Goal: Transaction & Acquisition: Book appointment/travel/reservation

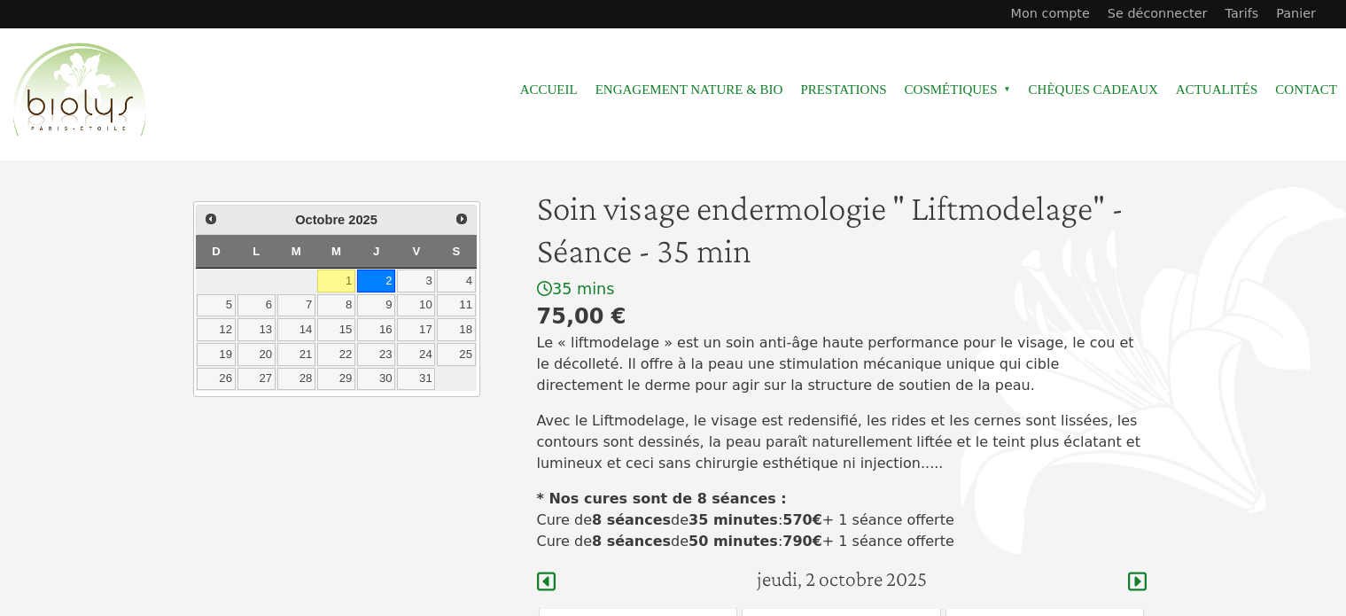
scroll to position [209, 0]
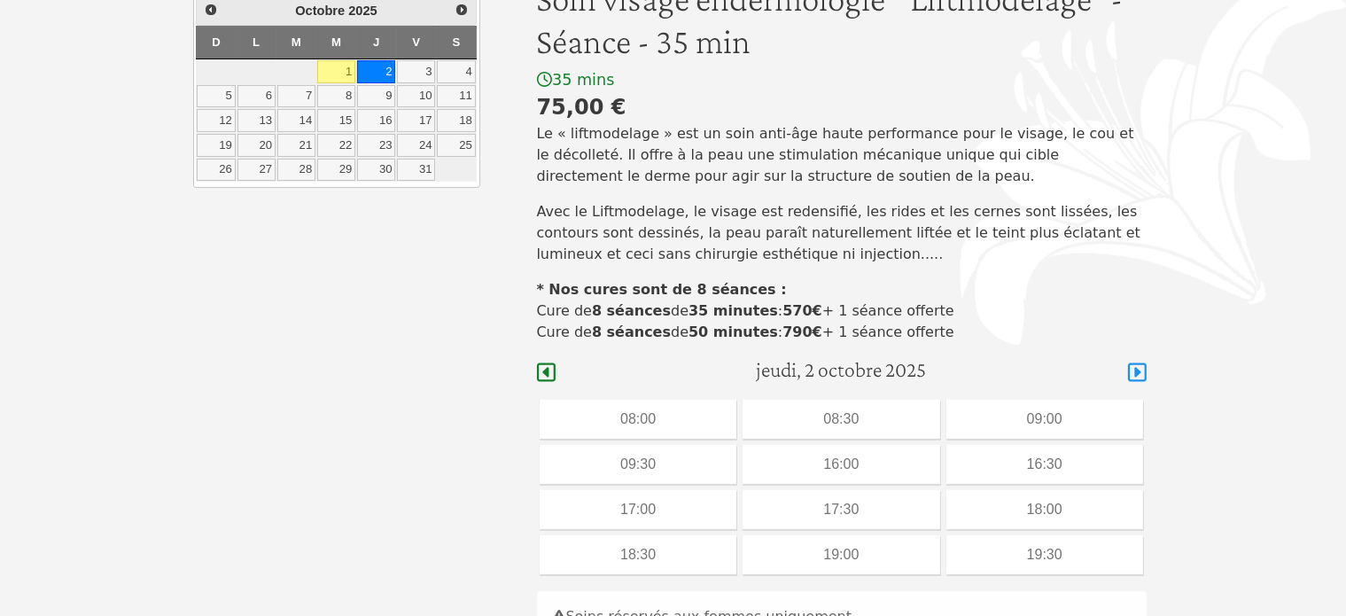
click at [1138, 375] on icon at bounding box center [1137, 372] width 19 height 19
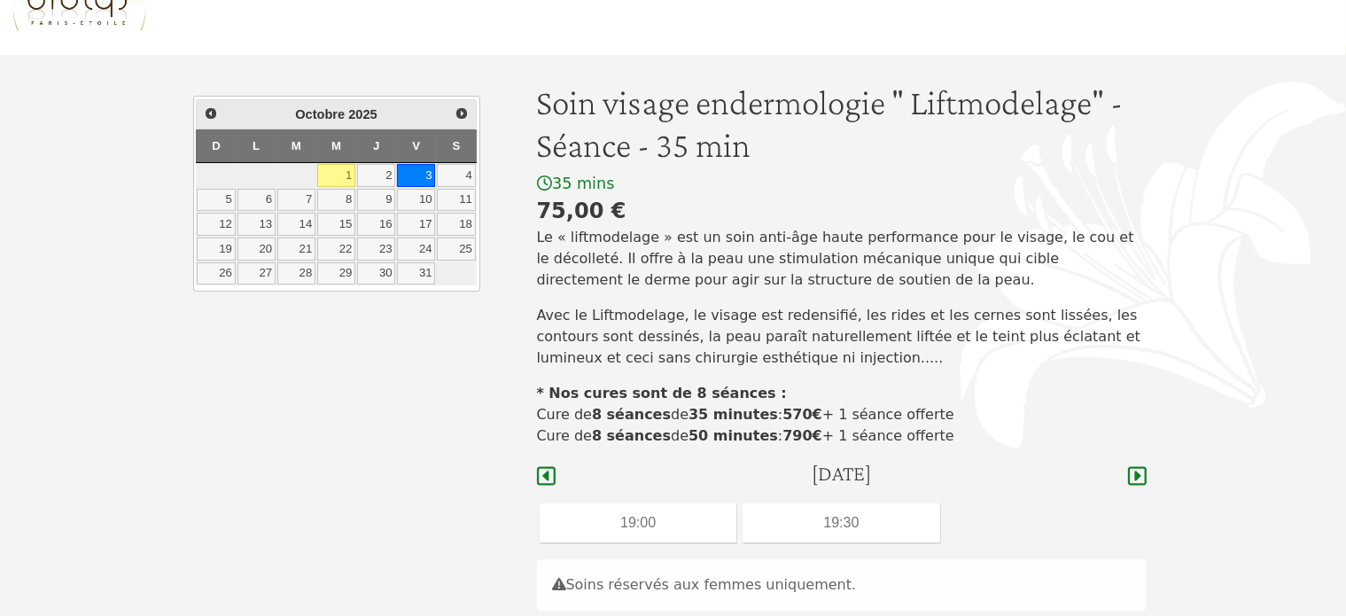
scroll to position [110, 0]
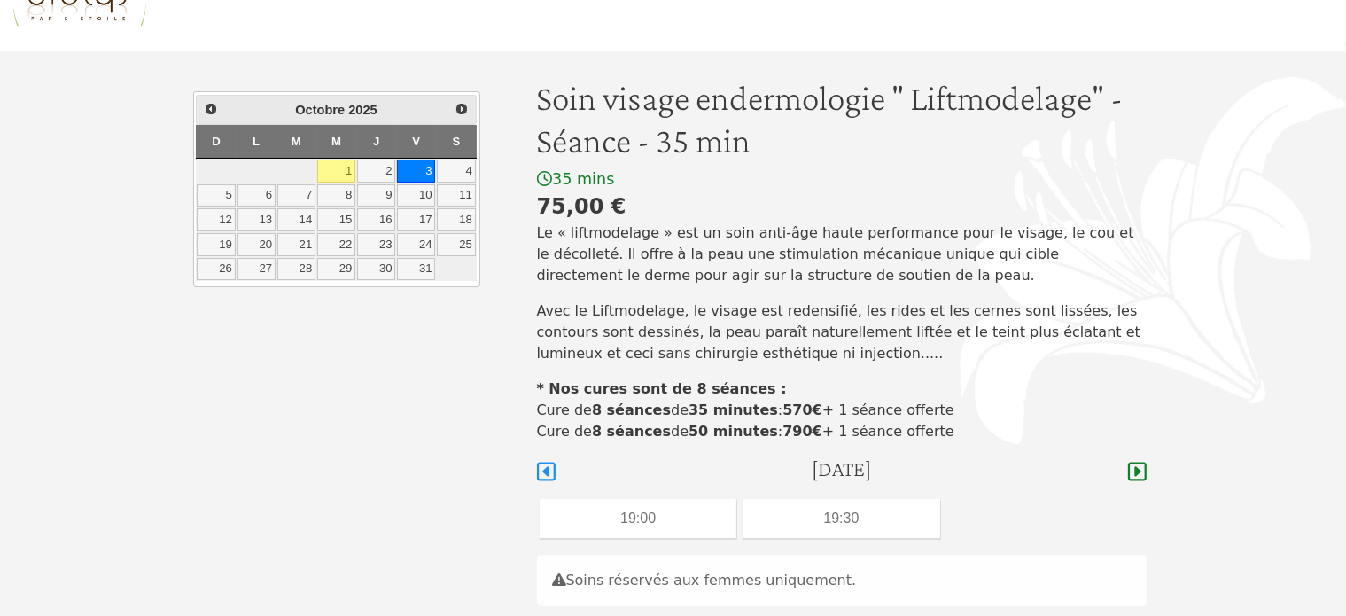
click at [542, 471] on icon at bounding box center [546, 472] width 19 height 19
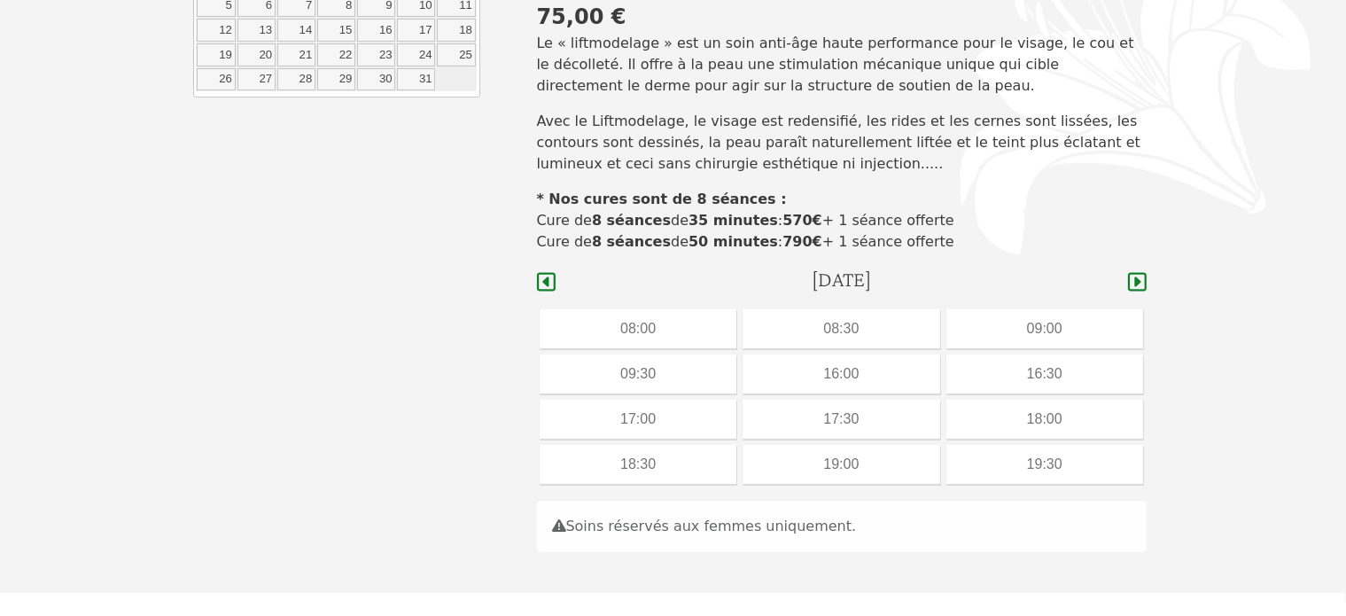
scroll to position [301, 0]
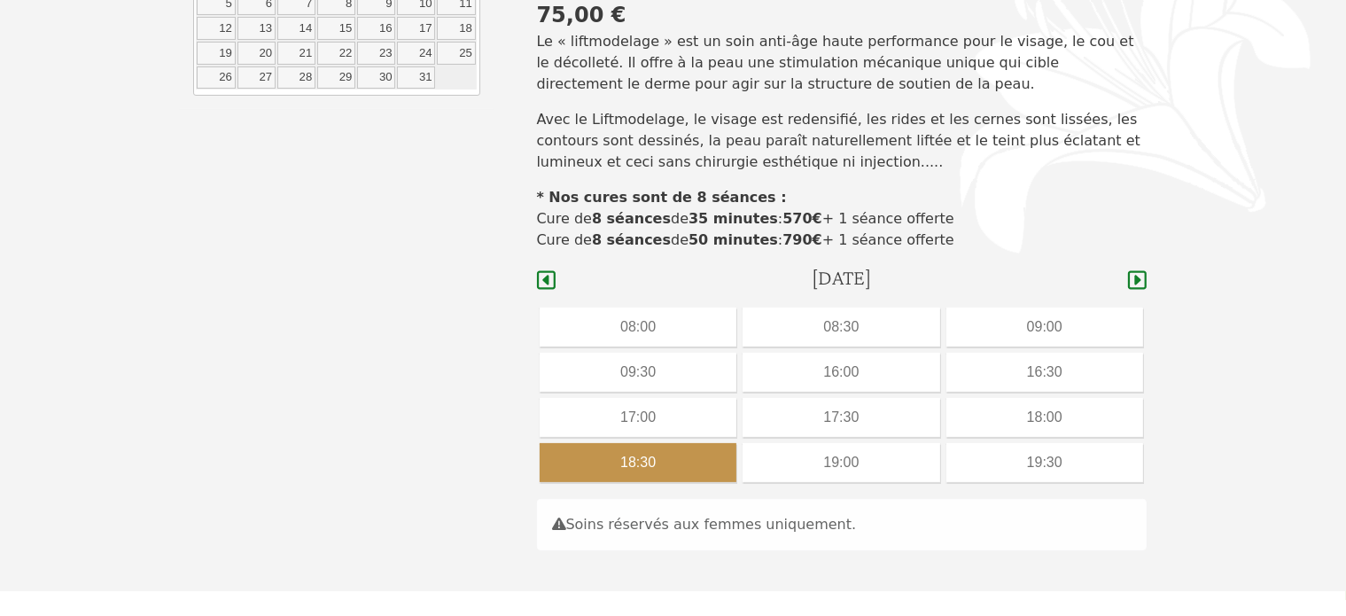
click at [638, 460] on div "18:30" at bounding box center [638, 462] width 197 height 39
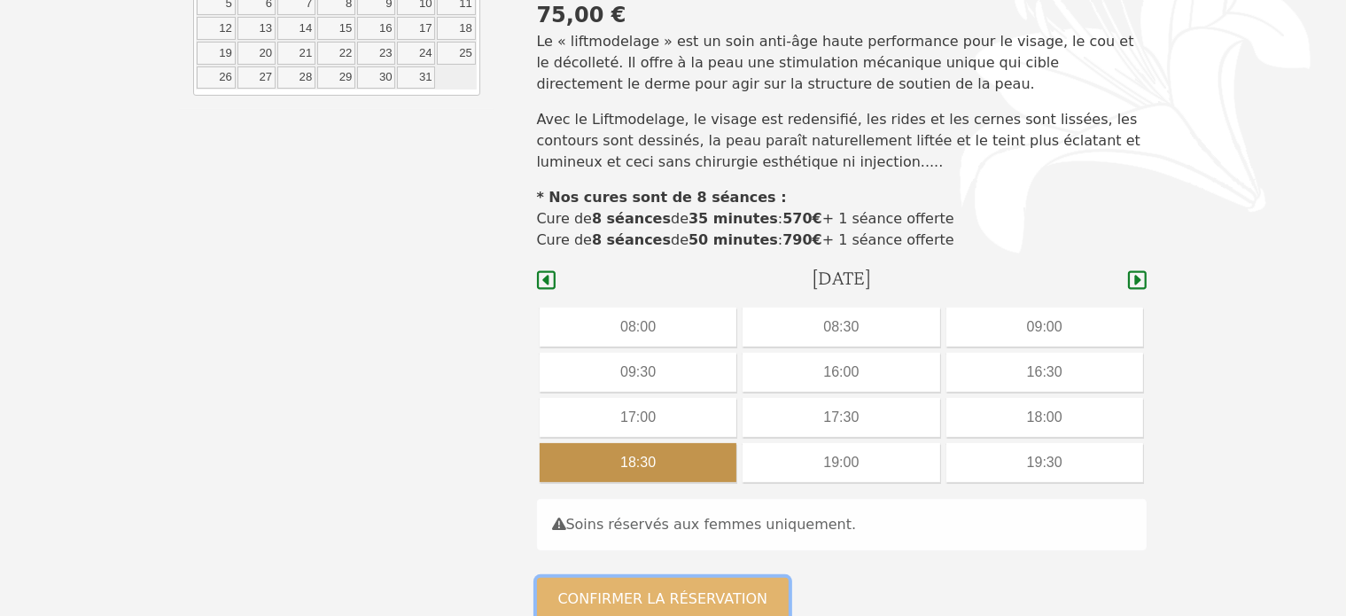
click at [606, 598] on button "Confirmer la réservation" at bounding box center [663, 599] width 253 height 43
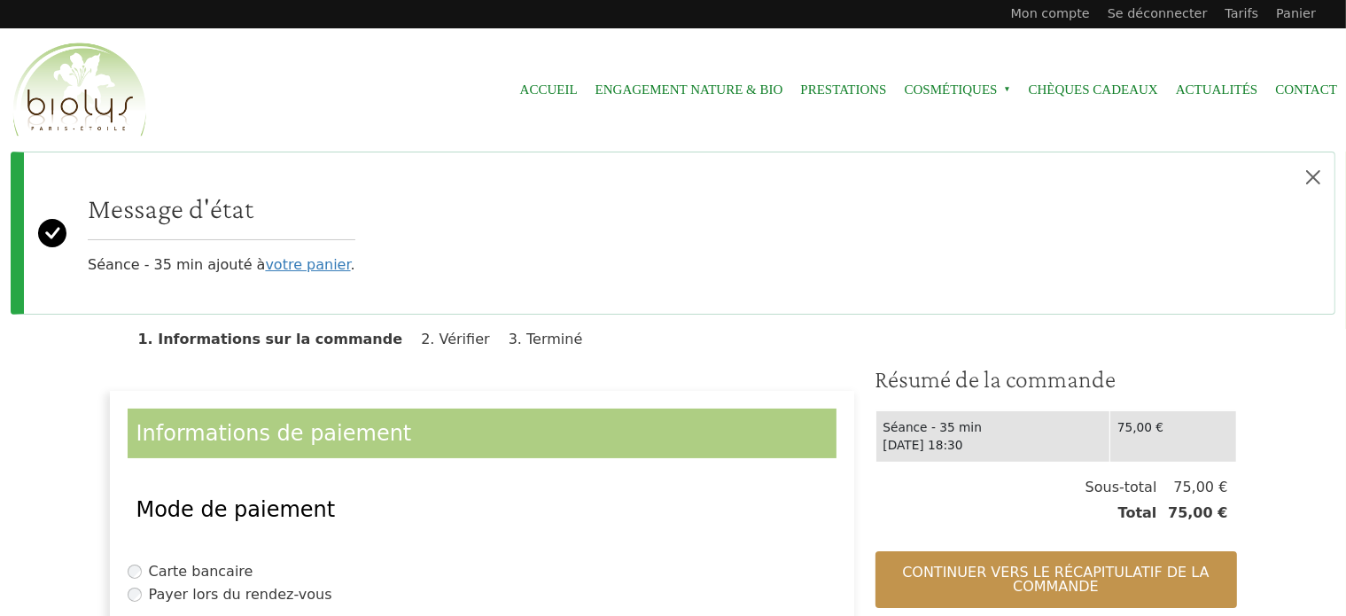
click at [291, 596] on label "Payer lors du rendez-vous" at bounding box center [240, 594] width 183 height 21
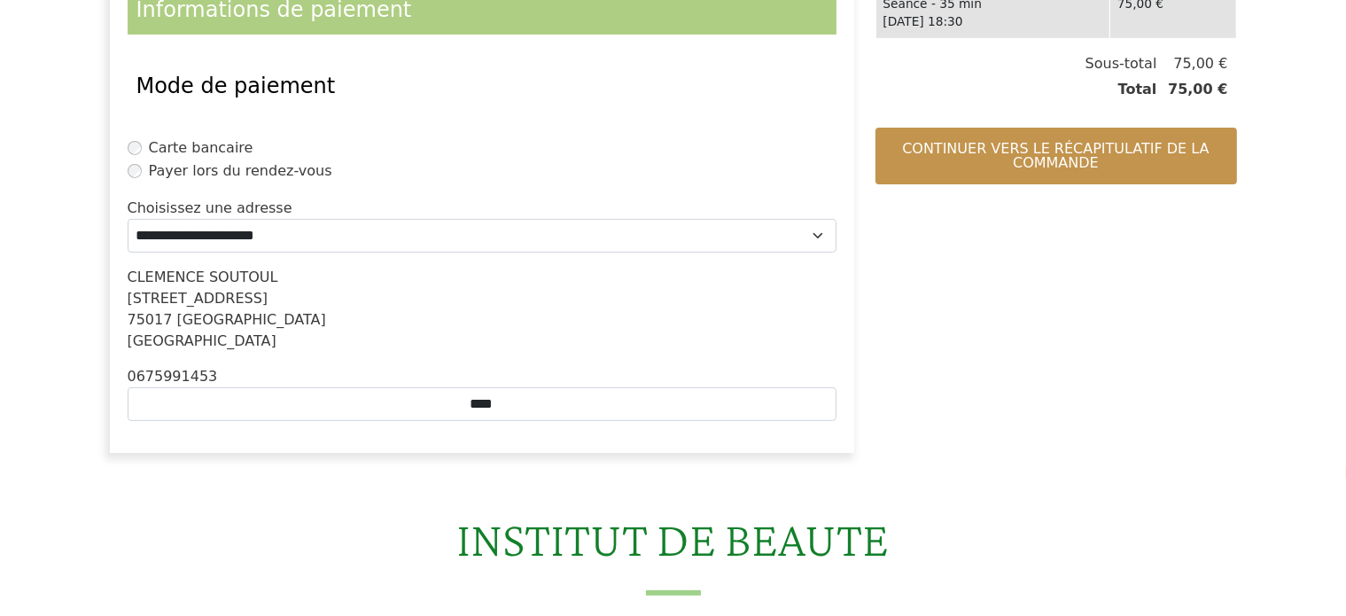
scroll to position [425, 0]
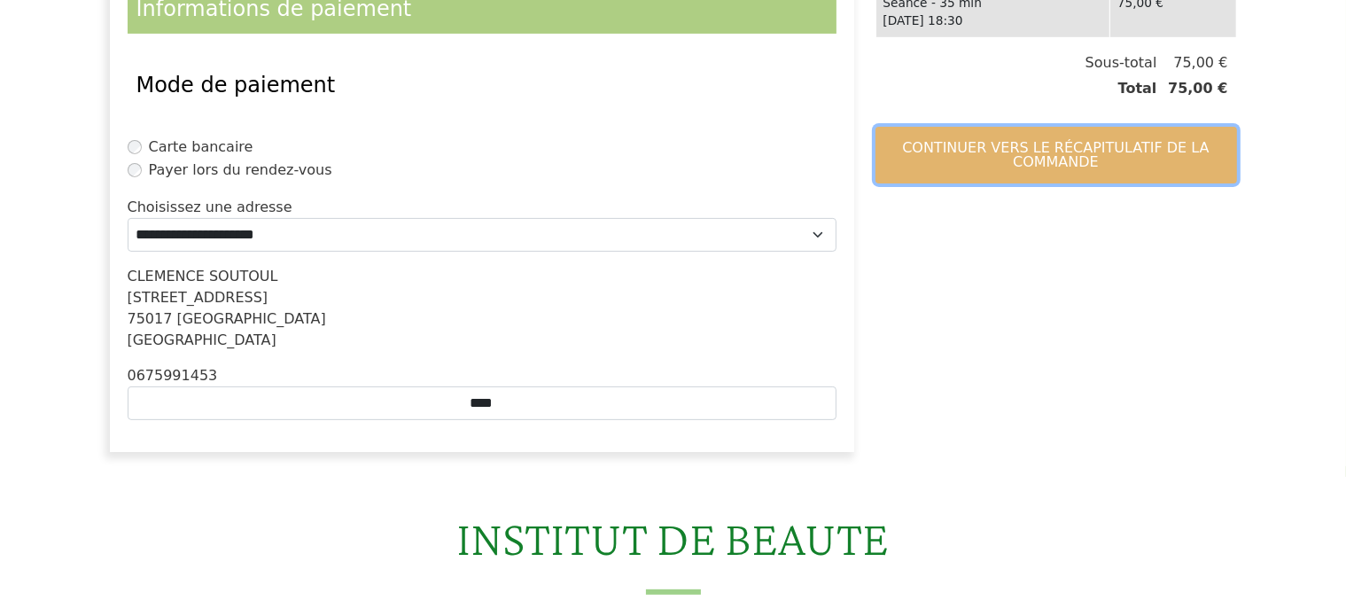
click at [1057, 169] on button "Continuer vers le récapitulatif de la commande" at bounding box center [1057, 155] width 362 height 57
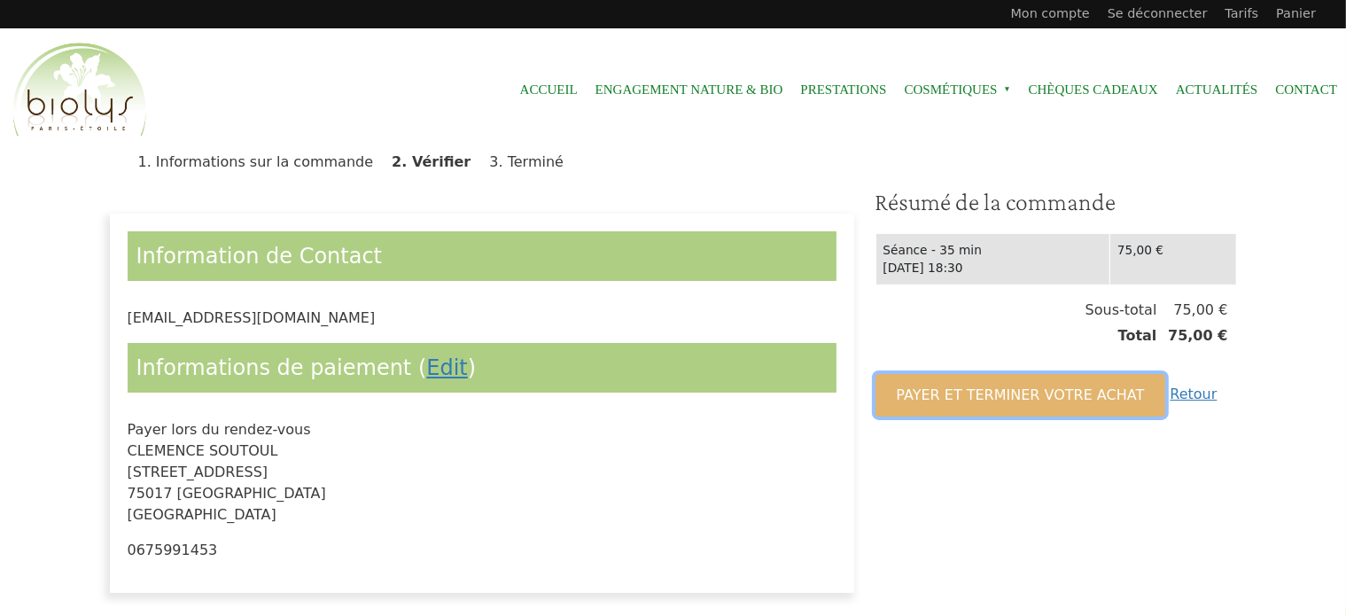
click at [1052, 391] on button "Payer et terminer votre achat" at bounding box center [1021, 395] width 291 height 43
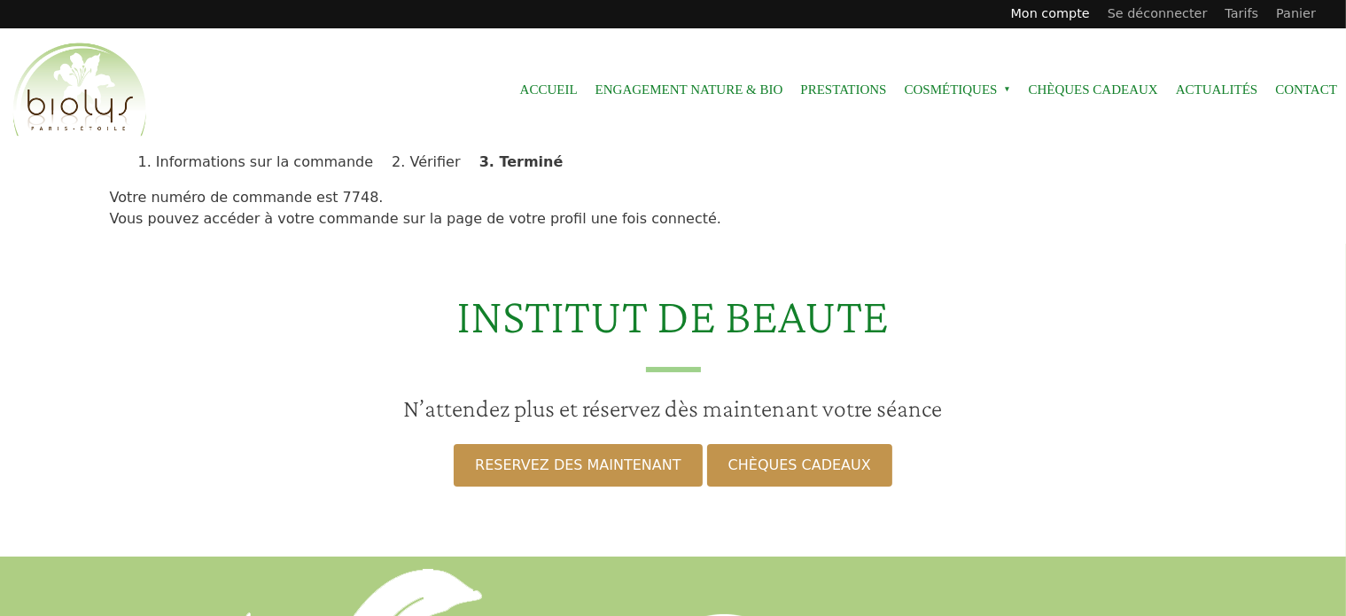
click at [1079, 15] on link "Mon compte" at bounding box center [1050, 14] width 97 height 28
